Goal: Task Accomplishment & Management: Use online tool/utility

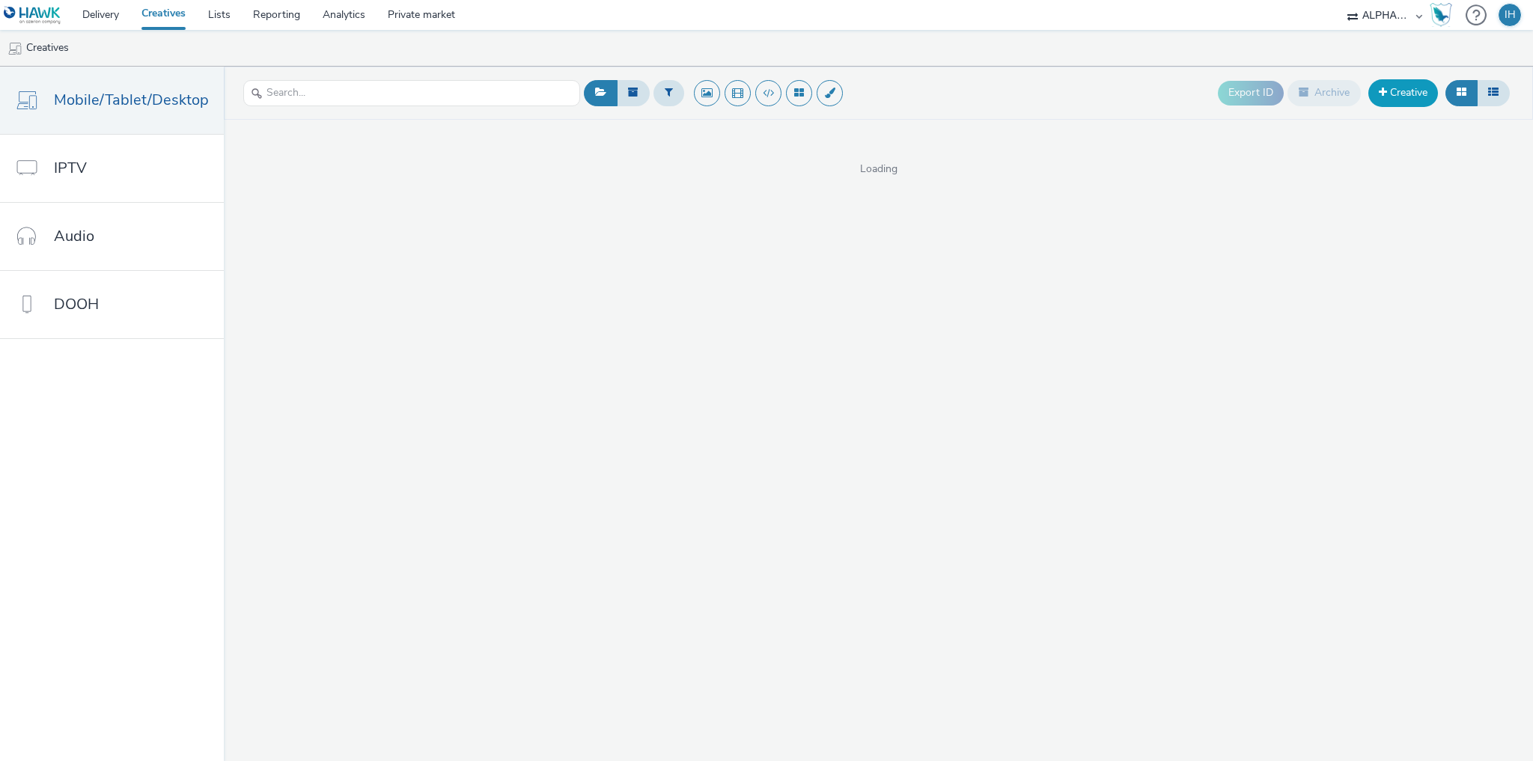
click at [1424, 90] on link "Creative" at bounding box center [1404, 92] width 70 height 27
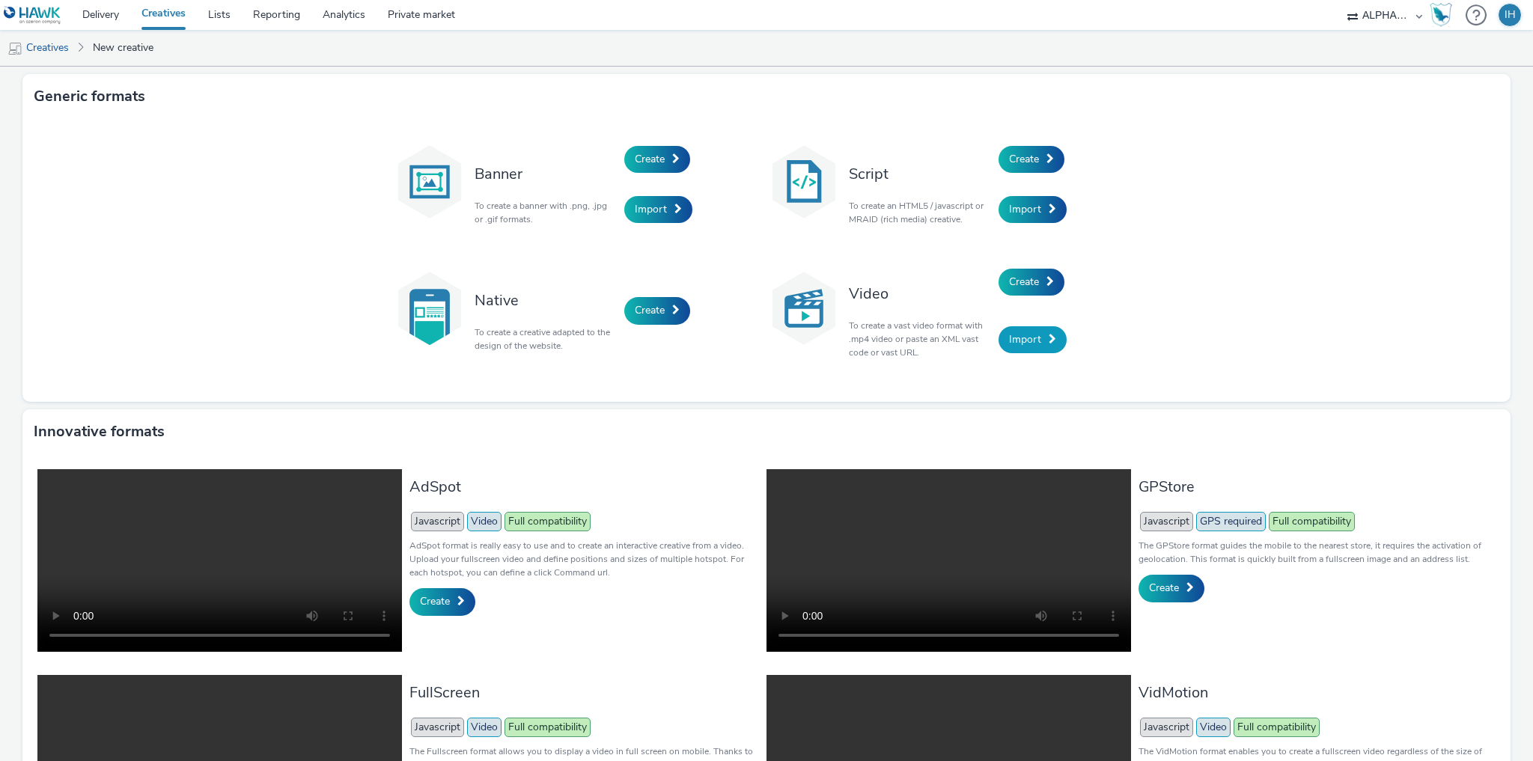
click at [1036, 327] on link "Import" at bounding box center [1033, 339] width 68 height 27
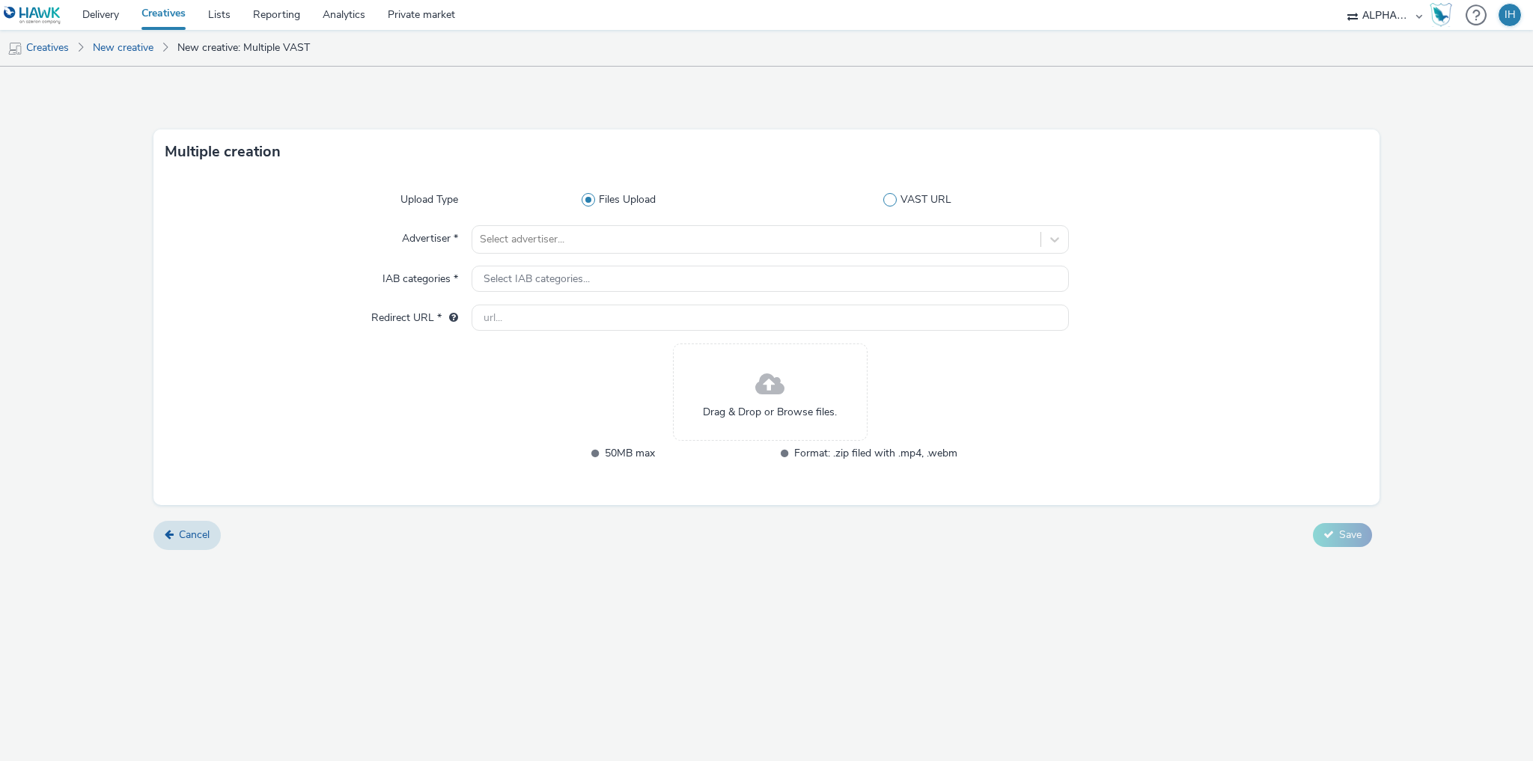
click at [889, 205] on span at bounding box center [889, 199] width 13 height 13
click at [916, 205] on input "VAST URL" at bounding box center [921, 200] width 10 height 10
radio input "false"
radio input "true"
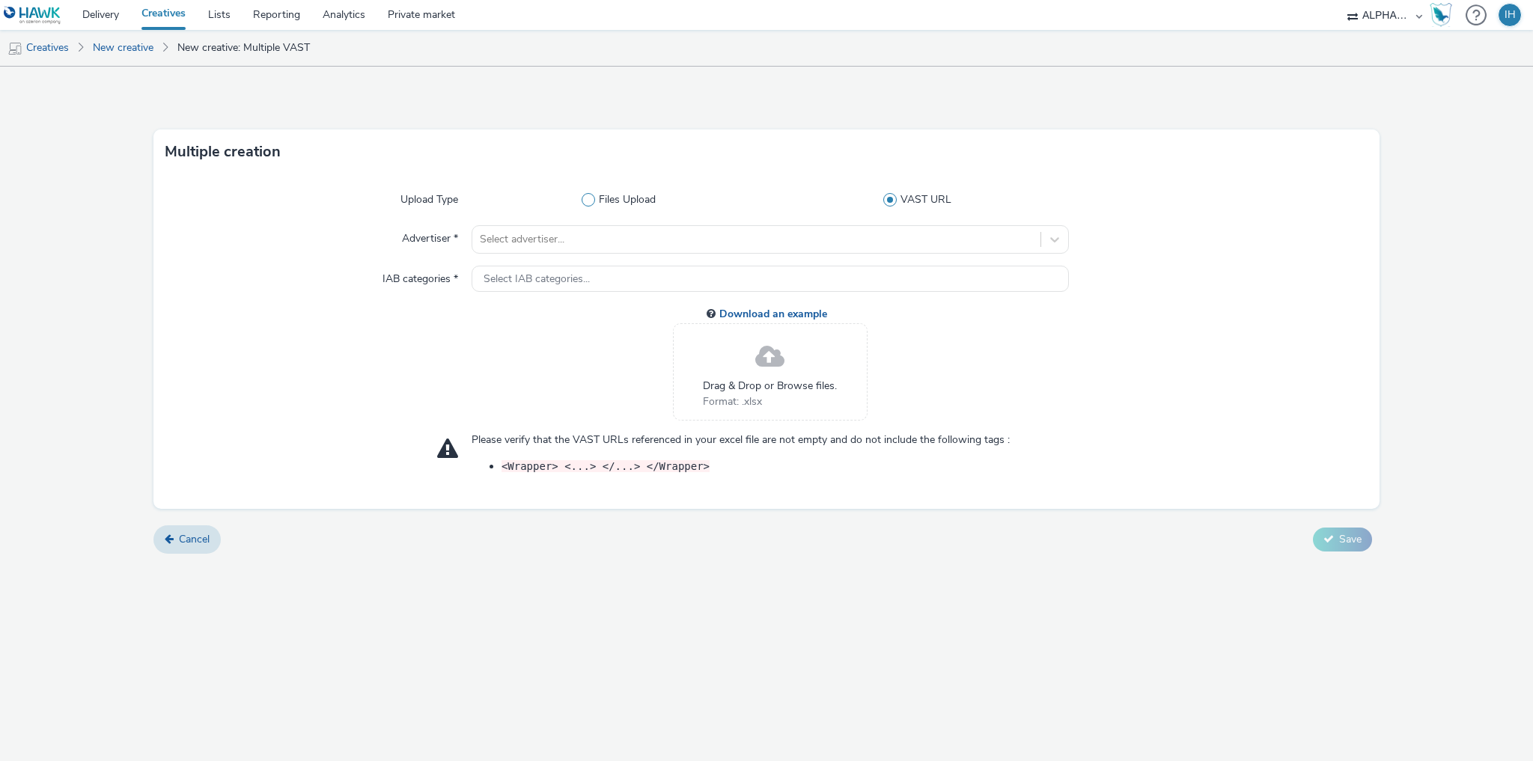
click at [587, 201] on span at bounding box center [588, 199] width 13 height 13
click at [618, 201] on input "Files Upload" at bounding box center [623, 200] width 10 height 10
radio input "true"
radio input "false"
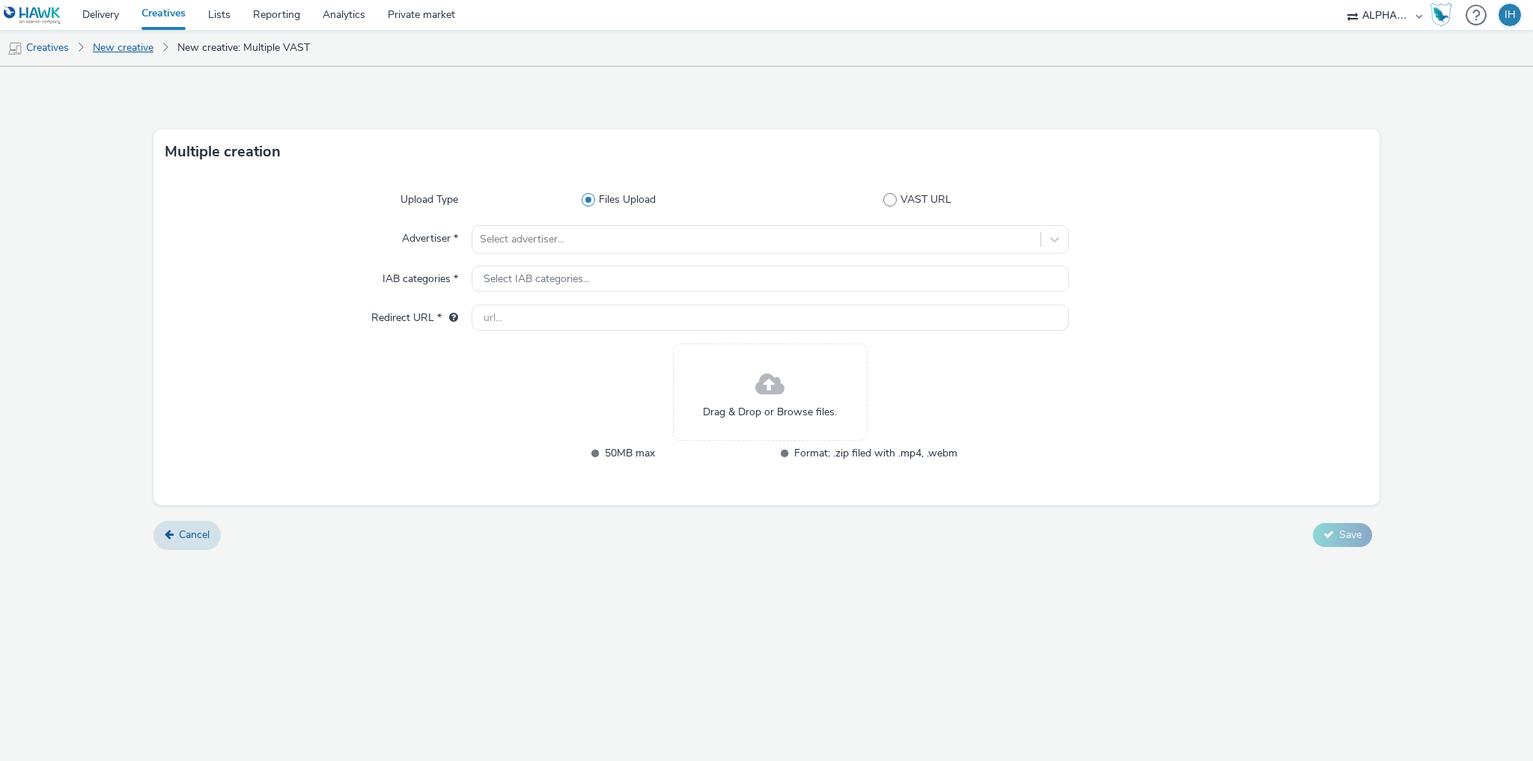
click at [127, 52] on link "New creative" at bounding box center [123, 48] width 76 height 36
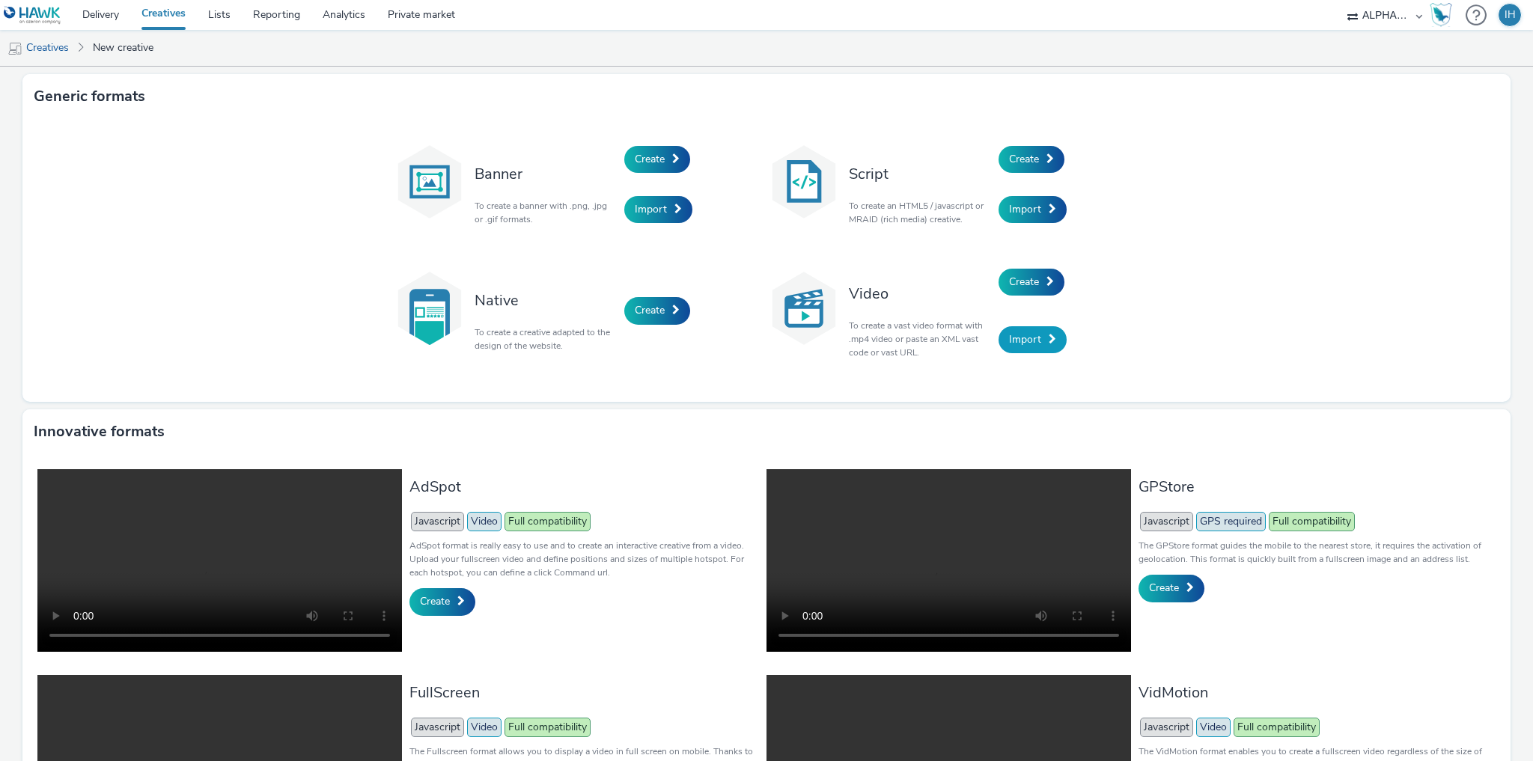
click at [1024, 340] on span "Import" at bounding box center [1025, 339] width 32 height 14
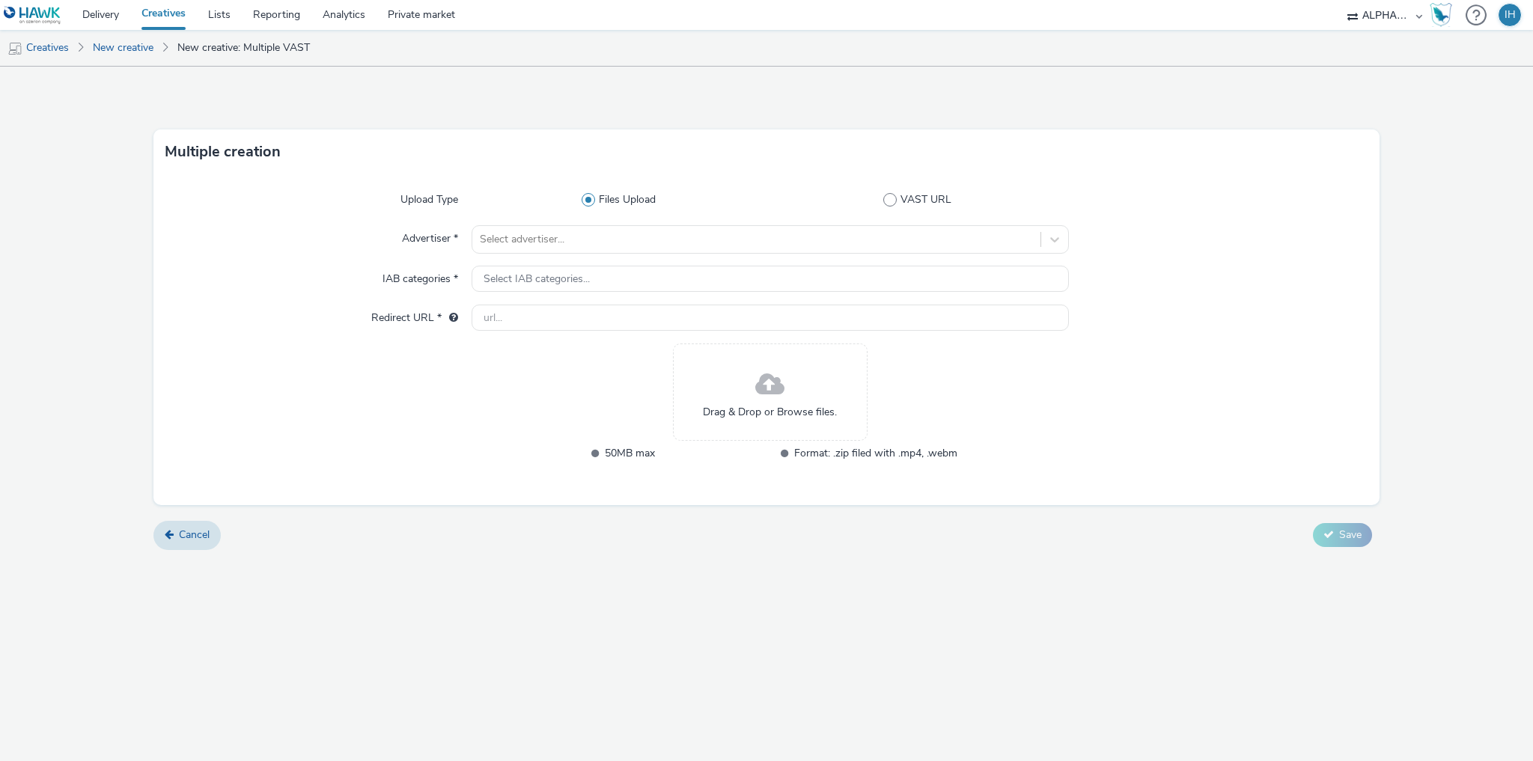
drag, startPoint x: 1154, startPoint y: 129, endPoint x: 1146, endPoint y: 116, distance: 15.2
drag, startPoint x: 1146, startPoint y: 116, endPoint x: 1108, endPoint y: 185, distance: 78.4
click at [1107, 180] on div "Upload Type Files Upload VAST URL Advertiser * Select advertiser... IAB categor…" at bounding box center [766, 339] width 1226 height 331
drag, startPoint x: 717, startPoint y: 27, endPoint x: 709, endPoint y: 24, distance: 8.8
click at [710, 24] on nav "Delivery Creatives Lists Reporting Analytics Private market ALPHAKONNECT AZERIO…" at bounding box center [766, 15] width 1533 height 30
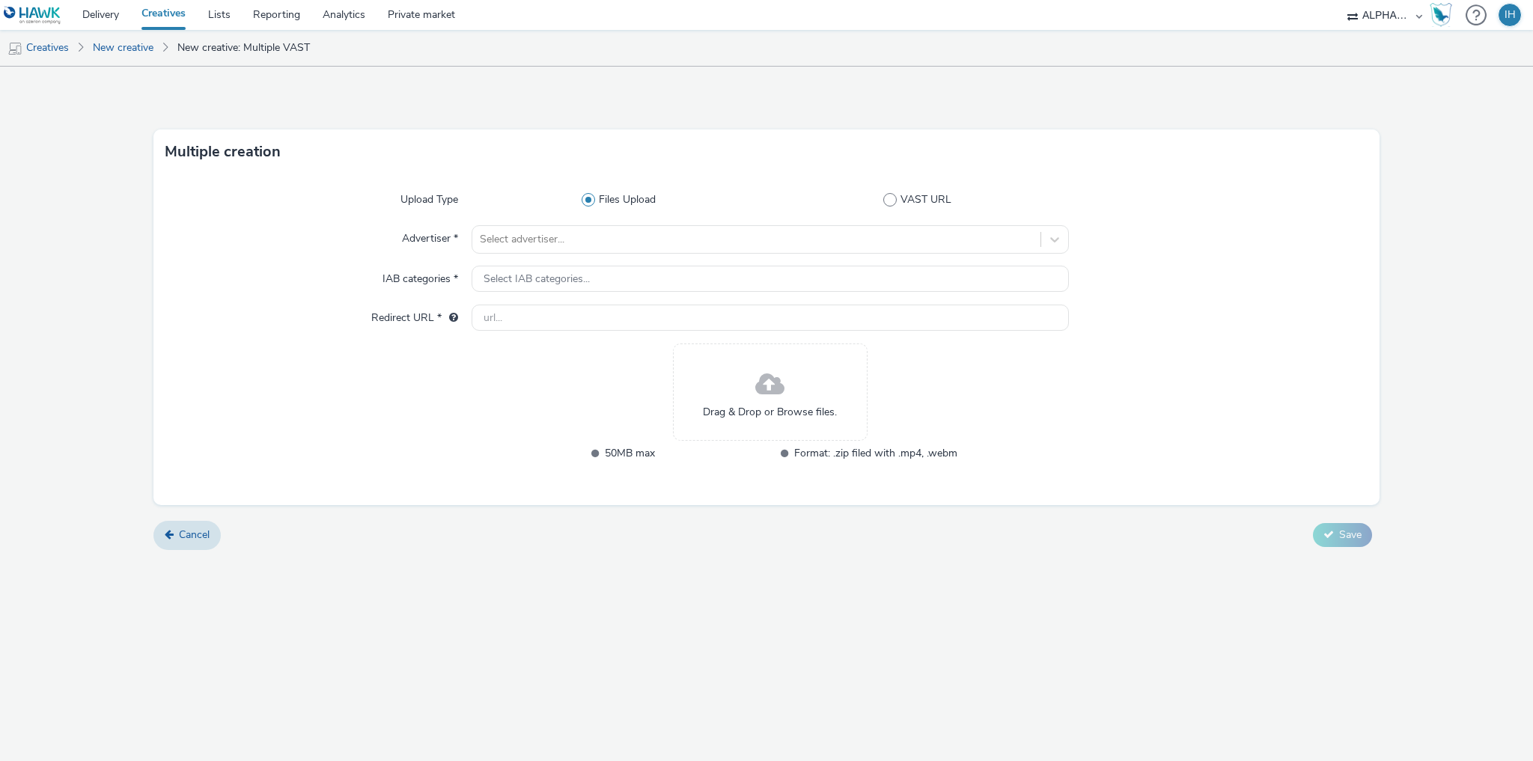
click at [970, 90] on form "Multiple creation Upload Type Files Upload VAST URL Advertiser * Select adverti…" at bounding box center [766, 314] width 1533 height 494
click at [94, 18] on link "Delivery" at bounding box center [100, 15] width 59 height 30
